Goal: Answer question/provide support

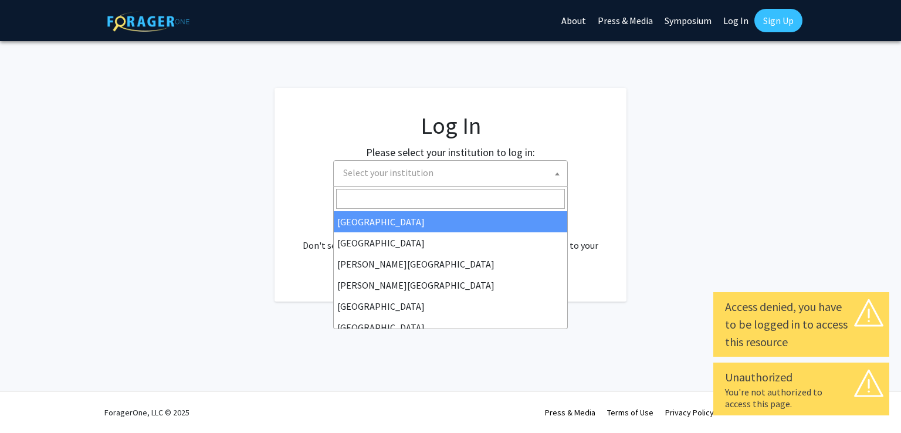
click at [477, 179] on span "Select your institution" at bounding box center [453, 173] width 229 height 24
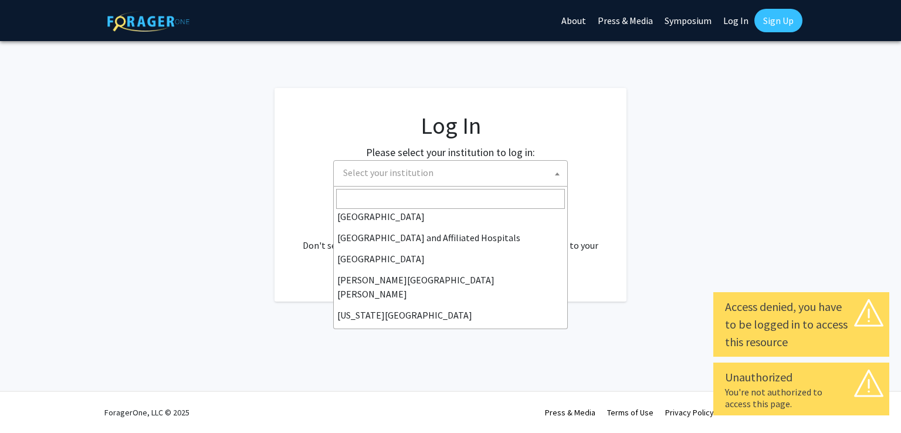
scroll to position [176, 0]
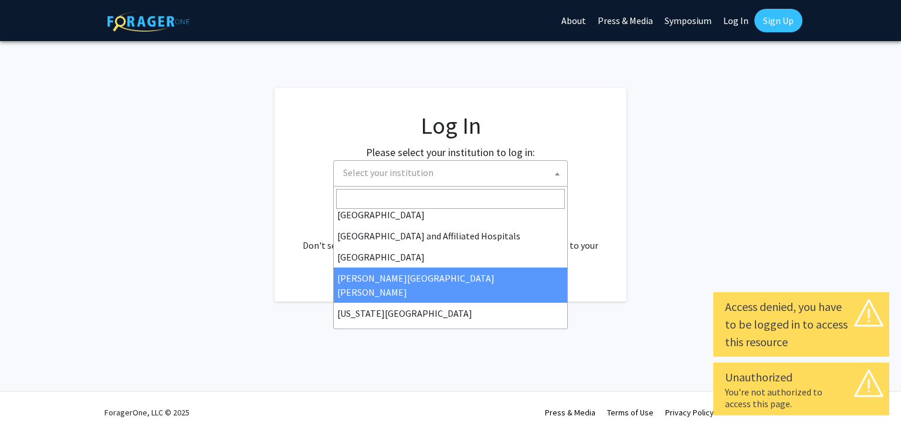
select select "1"
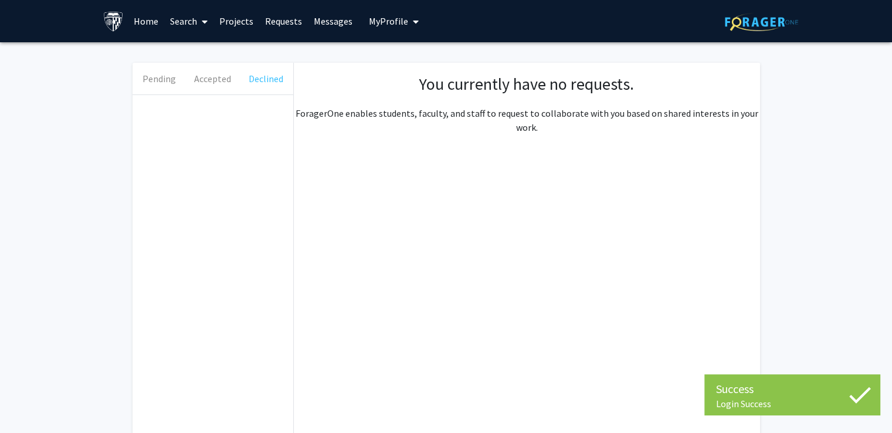
click at [250, 79] on button "Declined" at bounding box center [265, 79] width 53 height 32
click at [221, 89] on button "Accepted" at bounding box center [212, 79] width 53 height 32
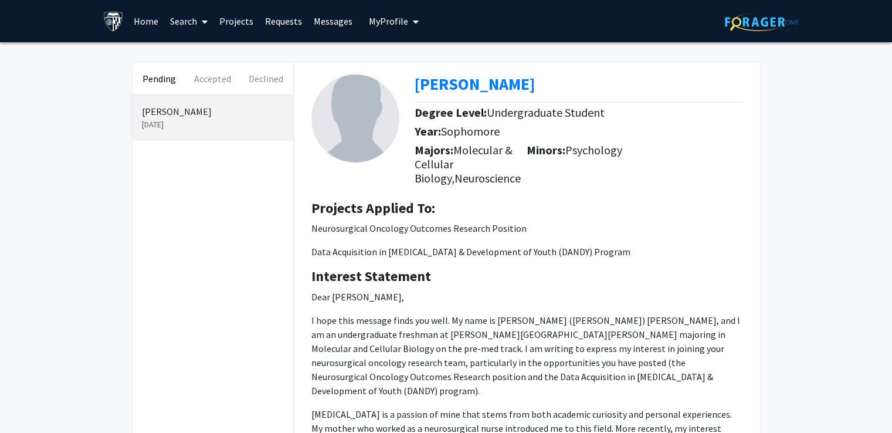
click at [146, 81] on button "Pending" at bounding box center [159, 79] width 53 height 32
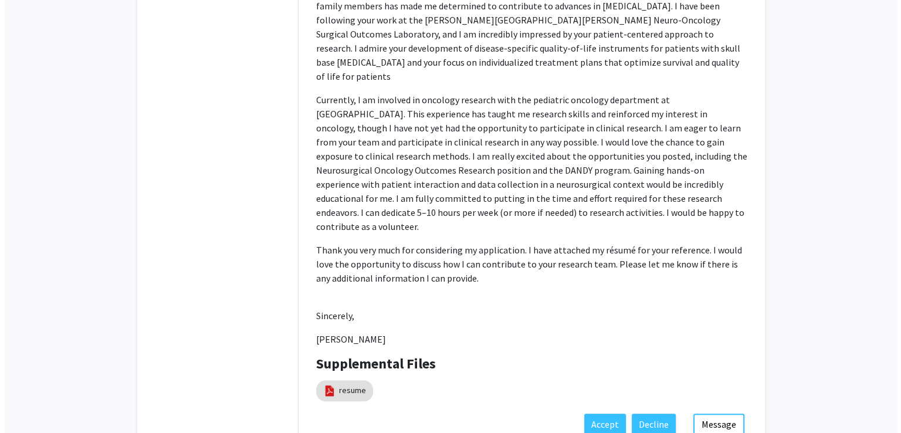
scroll to position [509, 0]
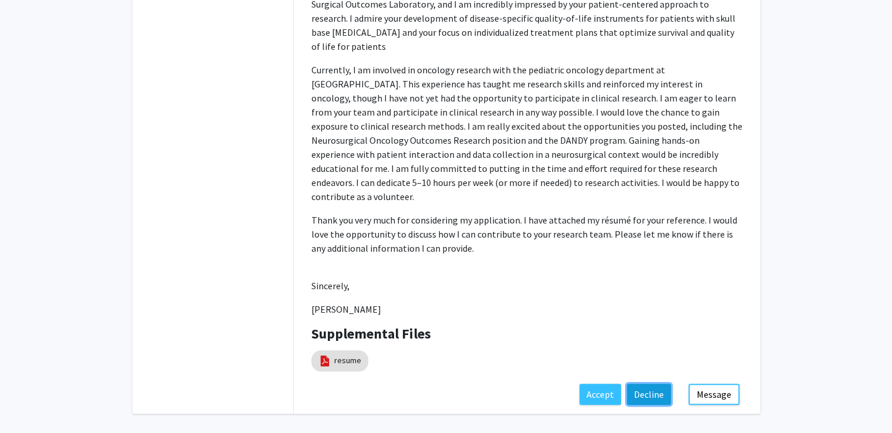
click at [656, 384] on button "Decline" at bounding box center [649, 394] width 44 height 21
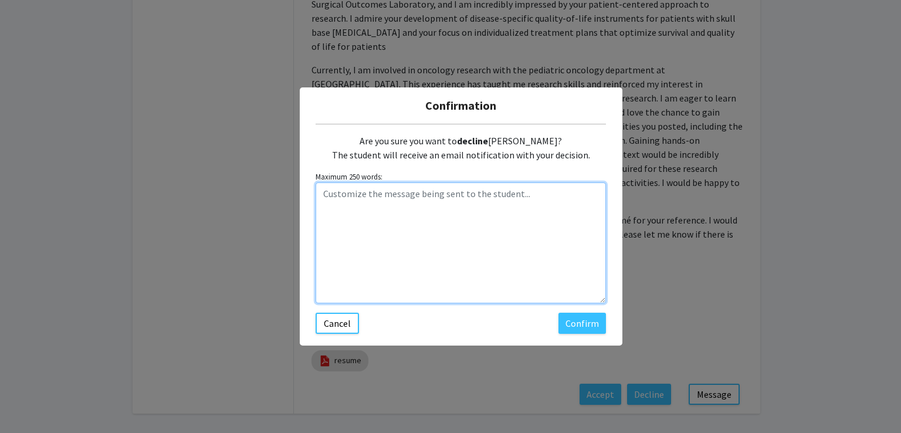
click at [413, 223] on textarea "Customize the message being sent to the student..." at bounding box center [461, 242] width 290 height 121
paste textarea "Thank you for your message. I don’t have an opening for you, but I wish you the…"
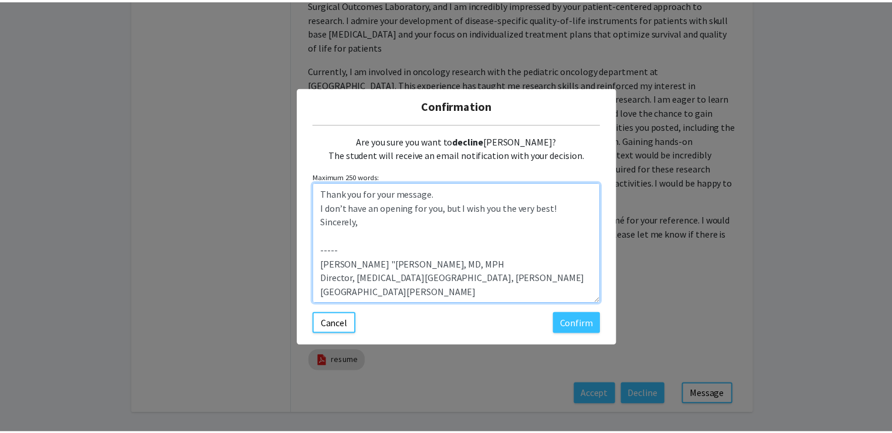
scroll to position [0, 0]
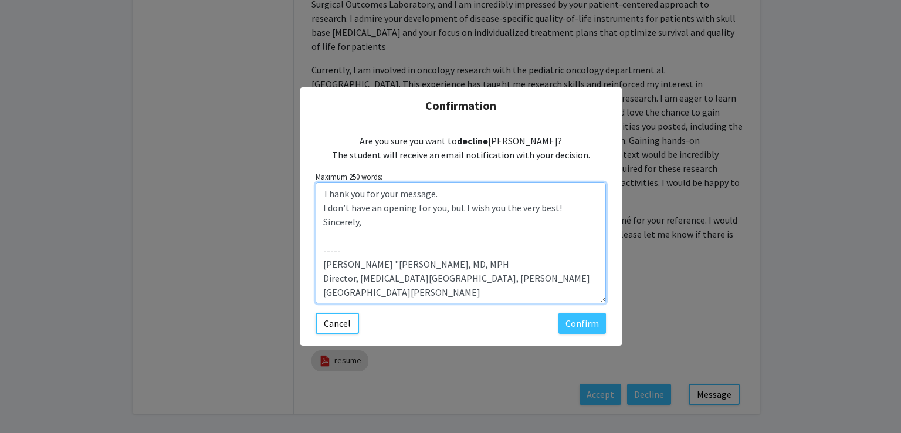
click at [448, 191] on textarea "Thank you for your message. I don’t have an opening for you, but I wish you the…" at bounding box center [461, 242] width 290 height 121
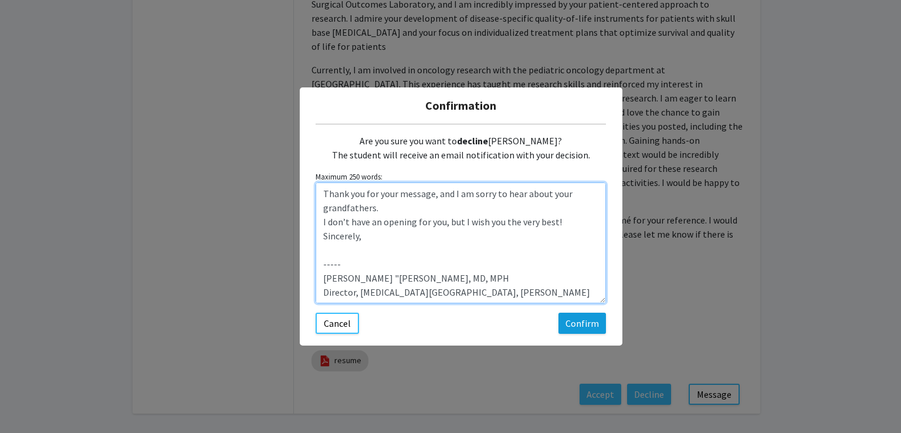
type textarea "Thank you for your message, and I am sorry to hear about your grandfathers. I d…"
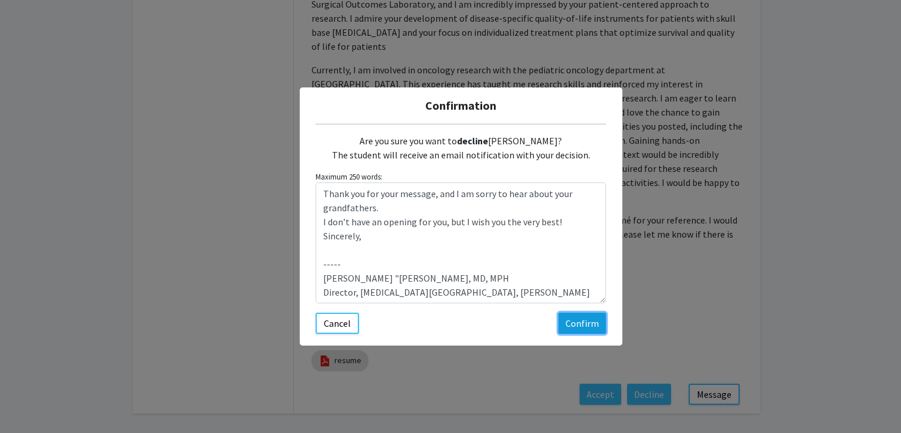
click at [591, 320] on button "Confirm" at bounding box center [583, 323] width 48 height 21
